Goal: Information Seeking & Learning: Learn about a topic

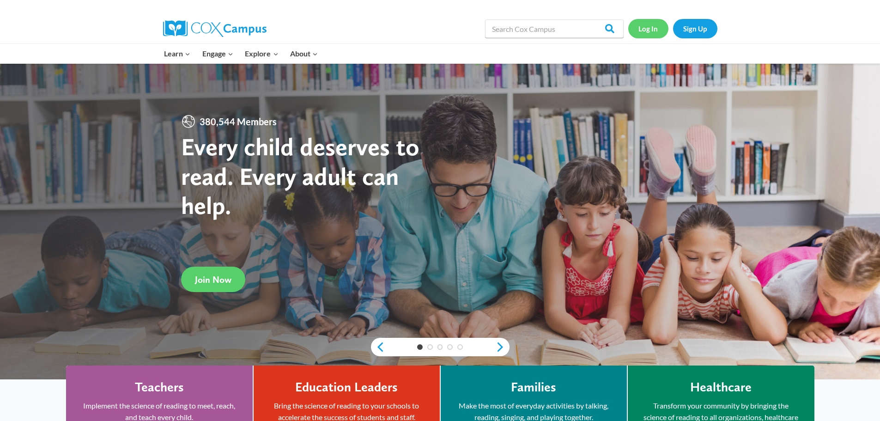
click at [640, 29] on link "Log In" at bounding box center [648, 28] width 40 height 19
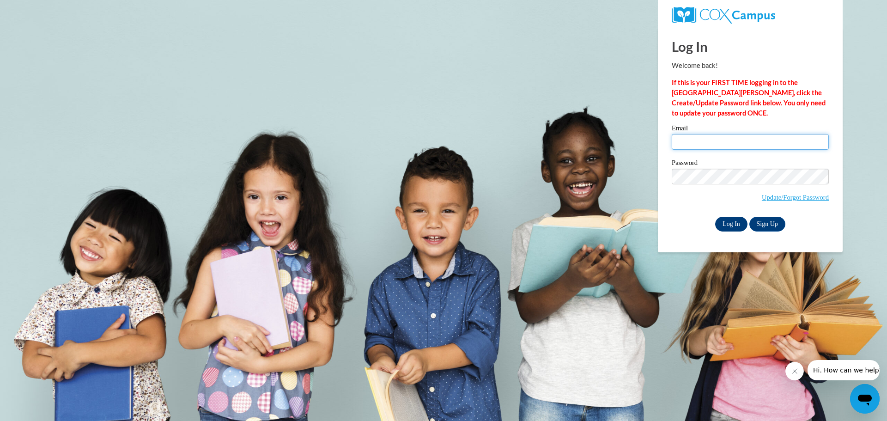
type input "sosborne@lccaa.net"
click at [729, 220] on input "Log In" at bounding box center [731, 224] width 32 height 15
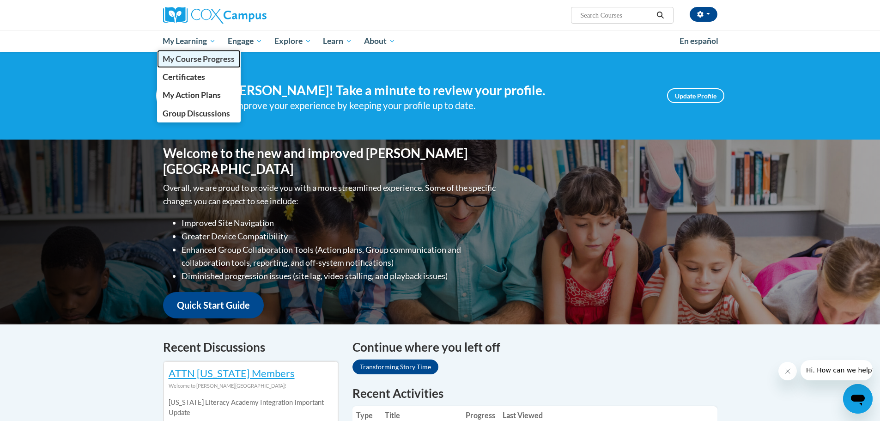
click at [200, 60] on span "My Course Progress" at bounding box center [199, 59] width 72 height 10
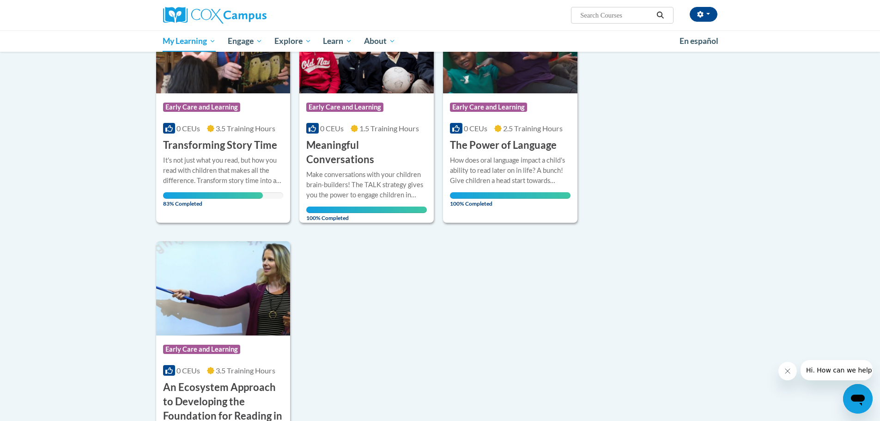
scroll to position [139, 0]
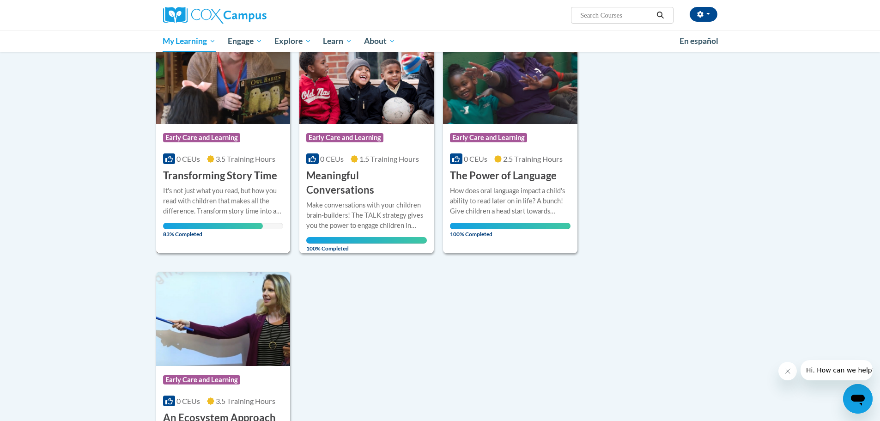
click at [208, 169] on h3 "Transforming Story Time" at bounding box center [220, 176] width 114 height 14
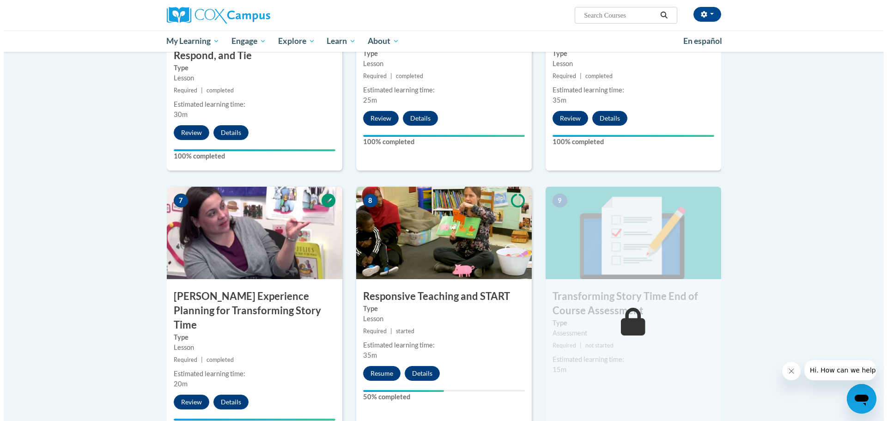
scroll to position [647, 0]
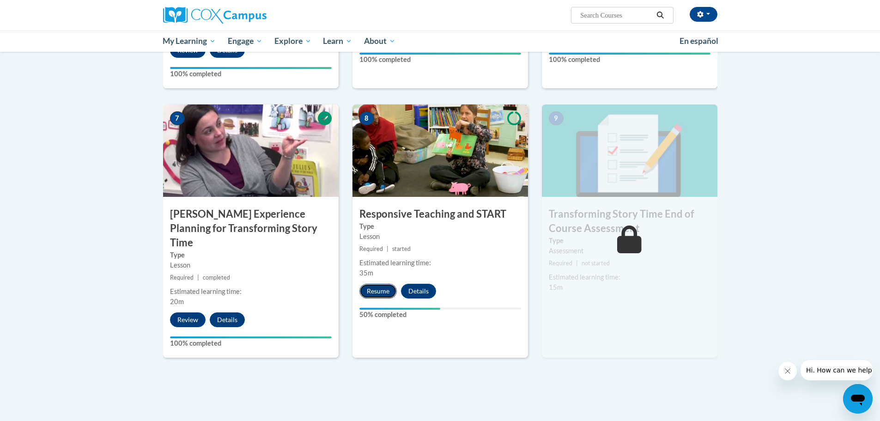
click at [375, 291] on button "Resume" at bounding box center [378, 291] width 37 height 15
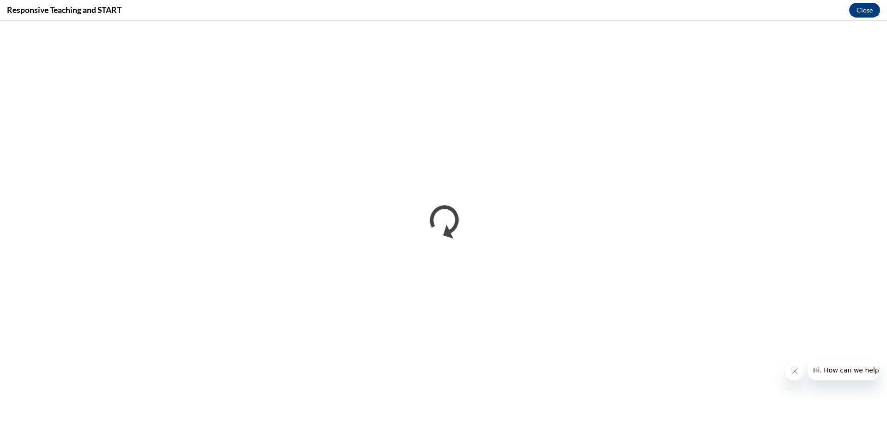
scroll to position [0, 0]
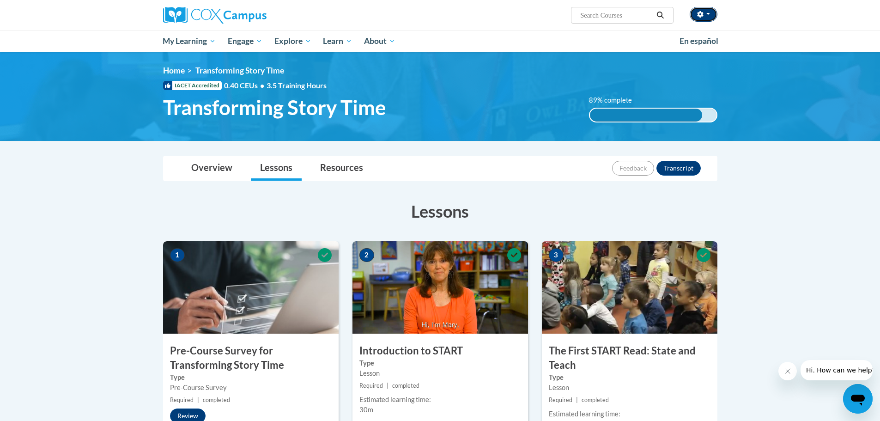
click at [705, 12] on button "button" at bounding box center [704, 14] width 28 height 15
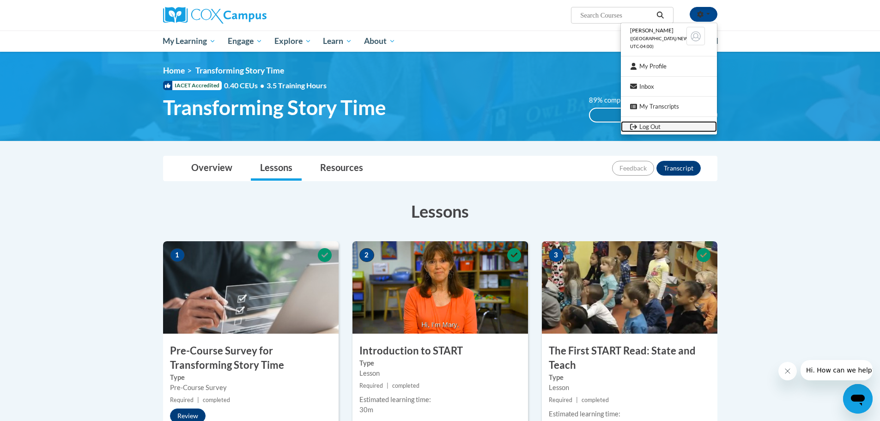
click at [650, 126] on link "Log Out" at bounding box center [669, 127] width 96 height 12
